Goal: Transaction & Acquisition: Book appointment/travel/reservation

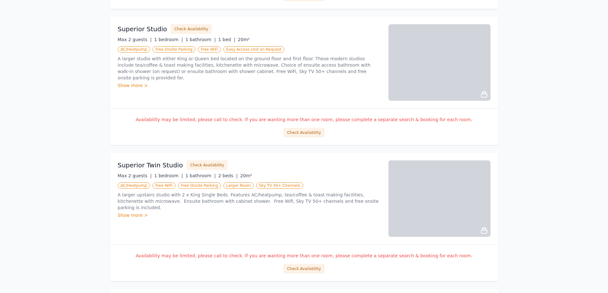
scroll to position [446, 0]
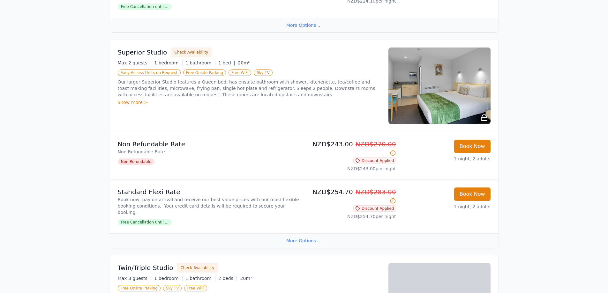
scroll to position [255, 0]
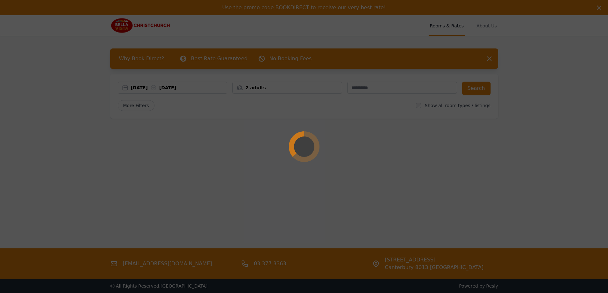
click at [143, 95] on div at bounding box center [304, 146] width 608 height 293
click at [146, 92] on div at bounding box center [304, 146] width 608 height 293
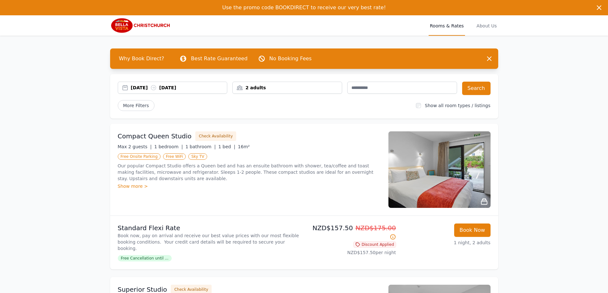
click at [137, 88] on div "21 Aug 2025 22 Aug 2025" at bounding box center [179, 88] width 96 height 6
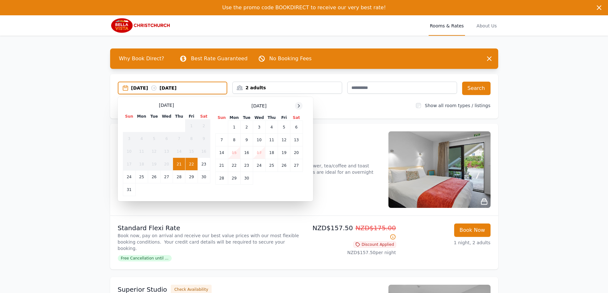
click at [299, 106] on icon at bounding box center [298, 105] width 5 height 5
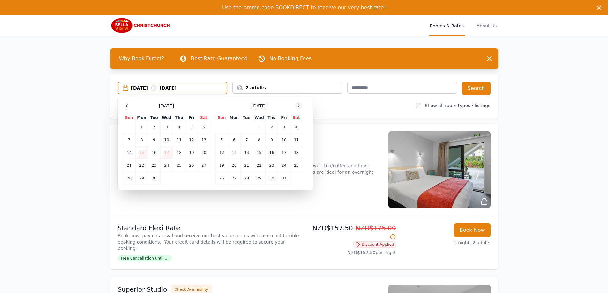
click at [299, 106] on icon at bounding box center [298, 105] width 5 height 5
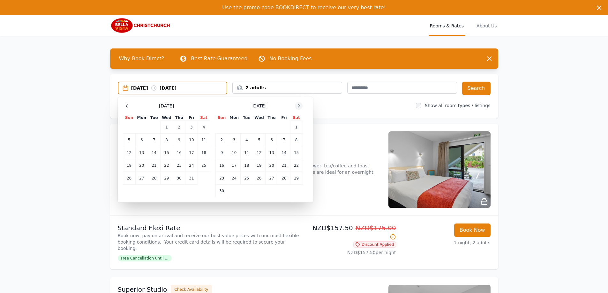
click at [299, 106] on icon at bounding box center [298, 105] width 5 height 5
click at [199, 177] on td "29" at bounding box center [204, 178] width 12 height 13
click at [128, 192] on td "30" at bounding box center [129, 191] width 12 height 13
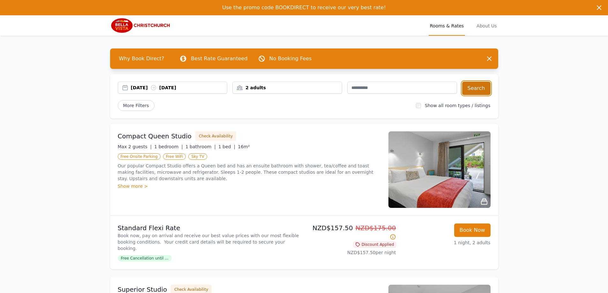
click at [482, 85] on button "Search" at bounding box center [476, 88] width 28 height 13
